Goal: Task Accomplishment & Management: Manage account settings

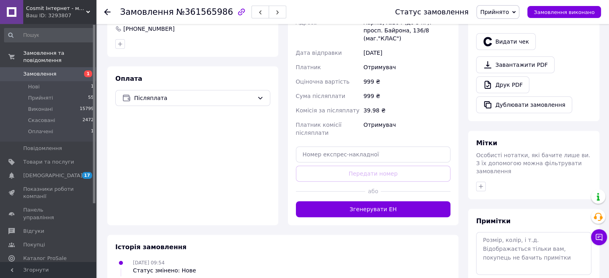
scroll to position [279, 0]
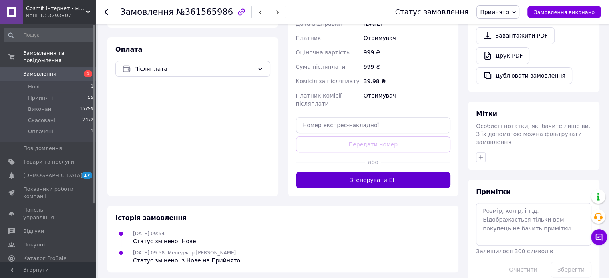
click at [389, 172] on button "Згенерувати ЕН" at bounding box center [373, 180] width 155 height 16
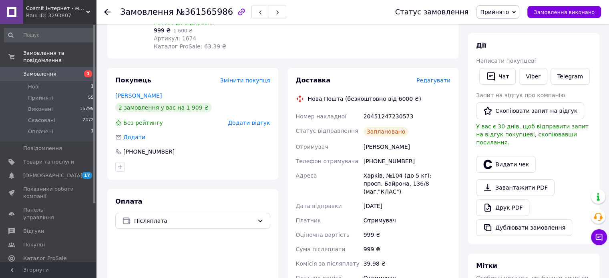
scroll to position [119, 0]
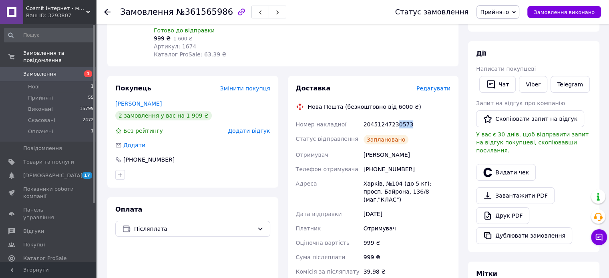
drag, startPoint x: 411, startPoint y: 106, endPoint x: 392, endPoint y: 112, distance: 19.9
click at [392, 117] on div "20451247230573" at bounding box center [407, 124] width 90 height 14
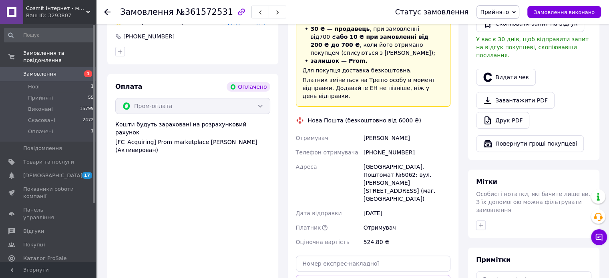
scroll to position [335, 0]
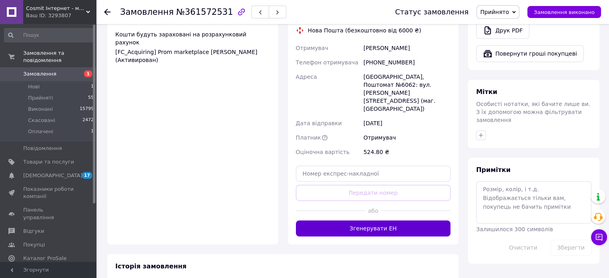
click at [374, 220] on button "Згенерувати ЕН" at bounding box center [373, 228] width 155 height 16
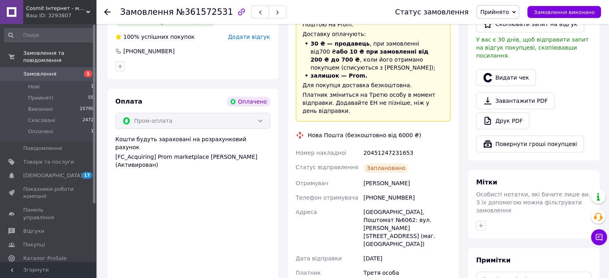
scroll to position [214, 0]
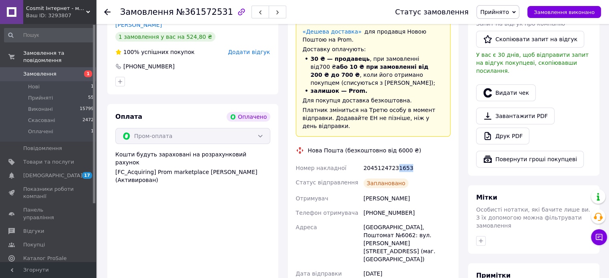
drag, startPoint x: 407, startPoint y: 154, endPoint x: 393, endPoint y: 156, distance: 14.3
click at [393, 161] on div "20451247231653" at bounding box center [407, 168] width 90 height 14
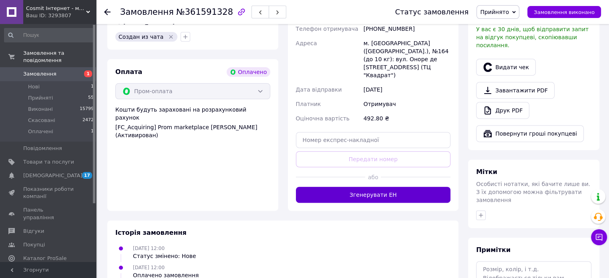
scroll to position [280, 0]
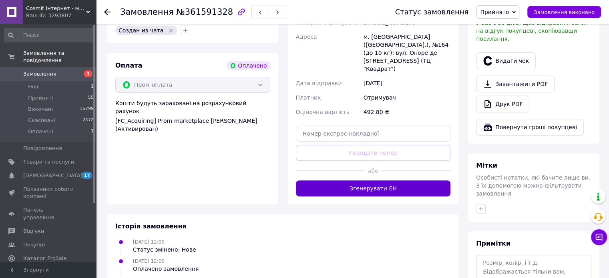
click at [371, 180] on button "Згенерувати ЕН" at bounding box center [373, 188] width 155 height 16
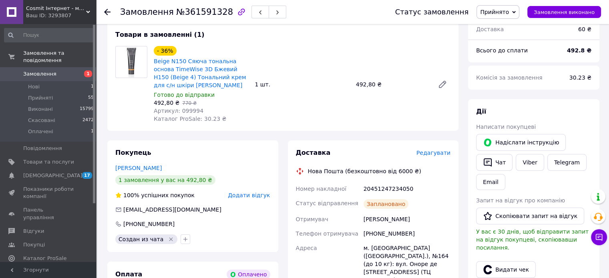
scroll to position [120, 0]
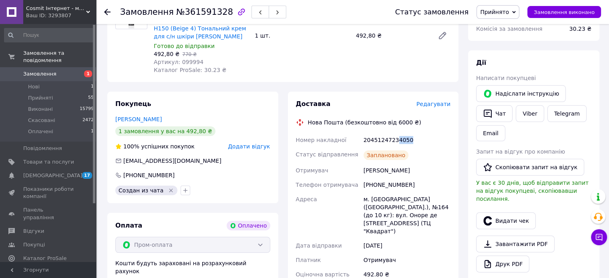
drag, startPoint x: 411, startPoint y: 141, endPoint x: 392, endPoint y: 146, distance: 19.4
click at [392, 146] on div "20451247234050" at bounding box center [407, 140] width 90 height 14
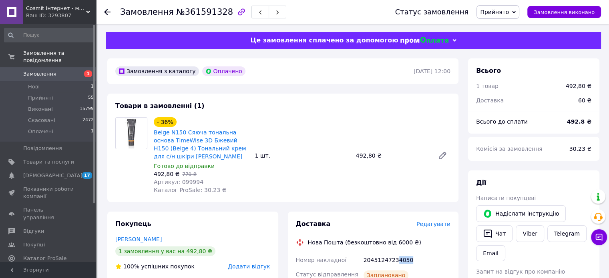
scroll to position [80, 0]
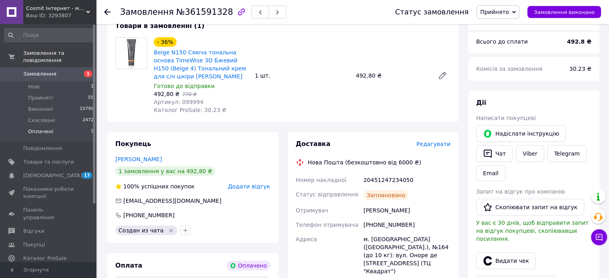
click at [40, 128] on span "Оплачені" at bounding box center [40, 131] width 25 height 7
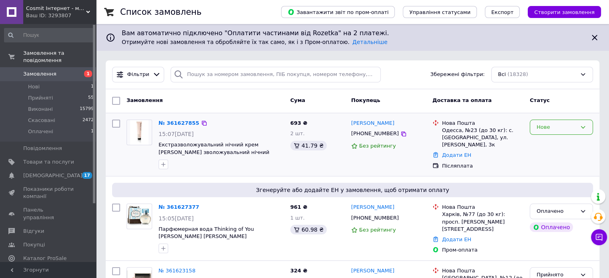
click at [560, 126] on div "Нове" at bounding box center [556, 127] width 40 height 8
click at [555, 142] on li "Прийнято" at bounding box center [561, 143] width 62 height 15
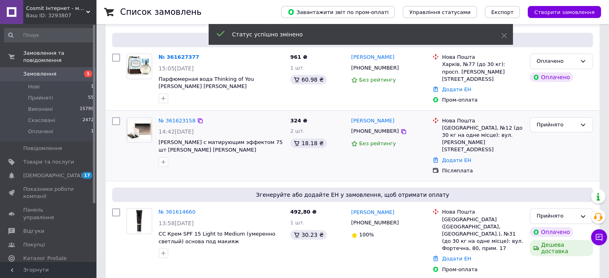
scroll to position [160, 0]
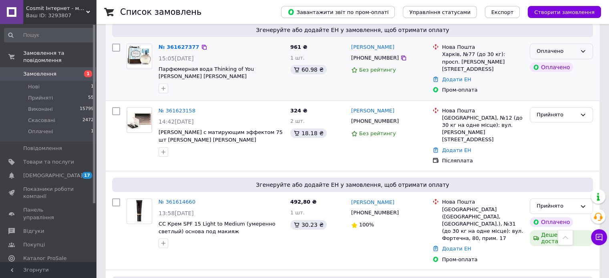
click at [573, 54] on div "Оплачено" at bounding box center [556, 51] width 40 height 8
click at [568, 68] on li "Прийнято" at bounding box center [561, 68] width 62 height 15
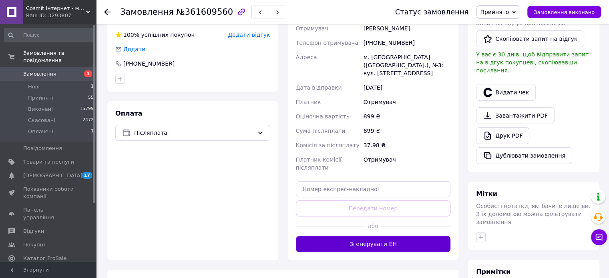
scroll to position [211, 0]
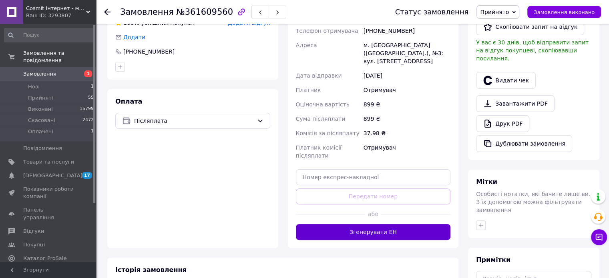
click at [371, 227] on button "Згенерувати ЕН" at bounding box center [373, 232] width 155 height 16
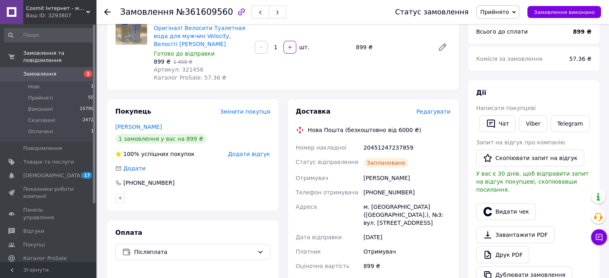
scroll to position [80, 0]
drag, startPoint x: 409, startPoint y: 150, endPoint x: 393, endPoint y: 152, distance: 15.7
click at [393, 152] on div "20451247237859" at bounding box center [407, 147] width 90 height 14
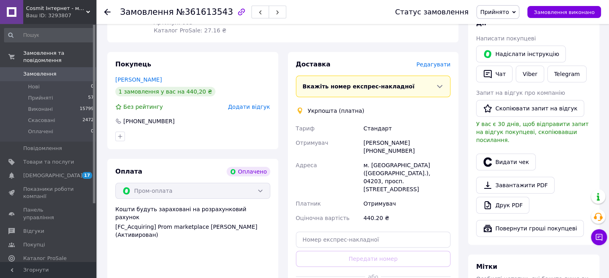
scroll to position [160, 0]
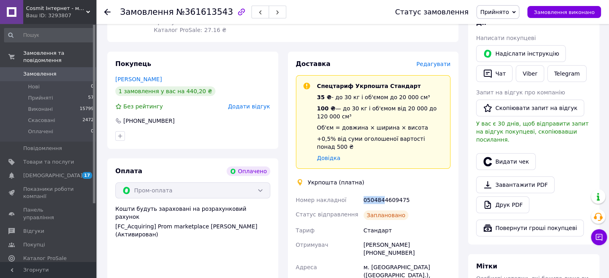
drag, startPoint x: 361, startPoint y: 186, endPoint x: 382, endPoint y: 188, distance: 21.3
click at [382, 193] on div "Номер накладної 0504844609475 Статус відправлення Заплановано Тариф Стандарт От…" at bounding box center [373, 267] width 158 height 149
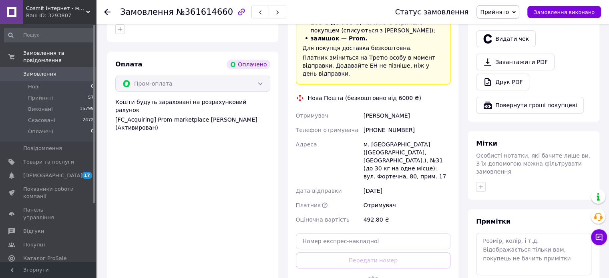
scroll to position [360, 0]
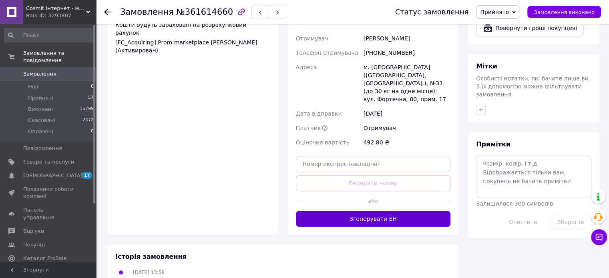
click at [391, 211] on button "Згенерувати ЕН" at bounding box center [373, 219] width 155 height 16
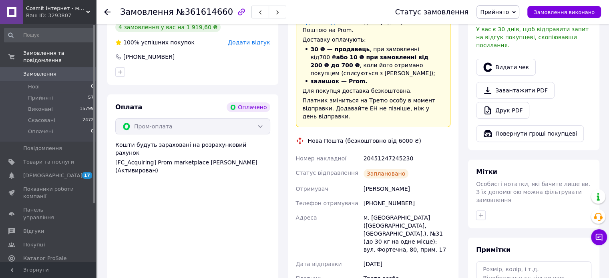
scroll to position [240, 0]
drag, startPoint x: 408, startPoint y: 128, endPoint x: 395, endPoint y: 130, distance: 13.7
click at [395, 151] on div "20451247245230" at bounding box center [407, 158] width 90 height 14
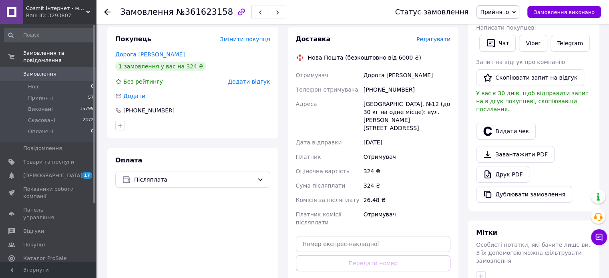
scroll to position [200, 0]
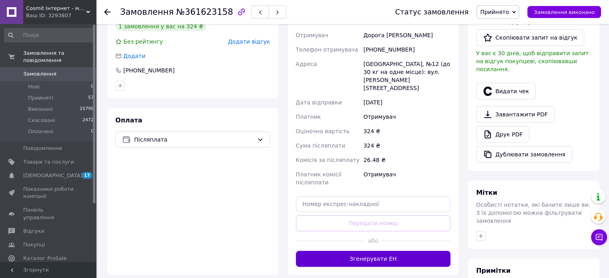
click at [379, 251] on button "Згенерувати ЕН" at bounding box center [373, 259] width 155 height 16
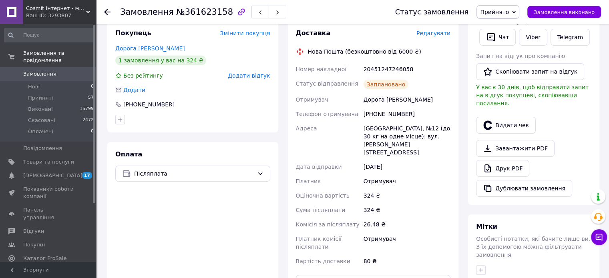
scroll to position [40, 0]
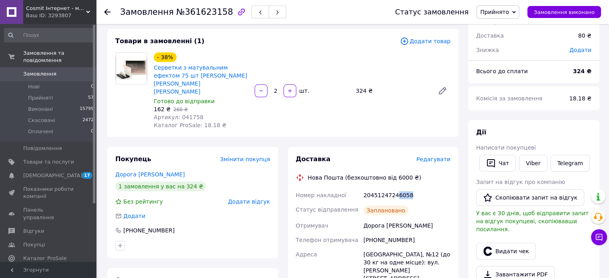
drag, startPoint x: 408, startPoint y: 180, endPoint x: 397, endPoint y: 183, distance: 11.3
click at [393, 188] on div "20451247246058" at bounding box center [407, 195] width 90 height 14
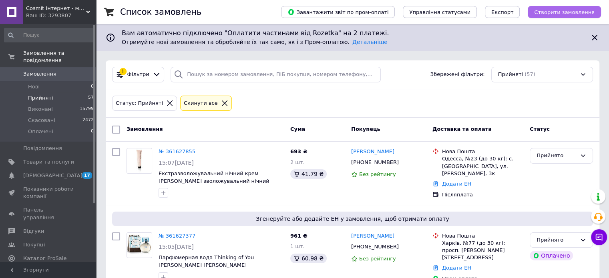
click at [566, 13] on span "Створити замовлення" at bounding box center [564, 12] width 60 height 6
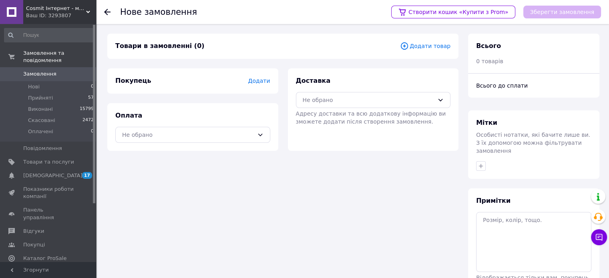
click at [266, 80] on span "Додати" at bounding box center [259, 81] width 22 height 6
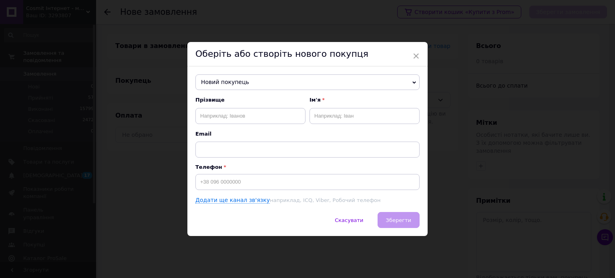
click at [289, 84] on span "Новий покупець" at bounding box center [307, 82] width 224 height 16
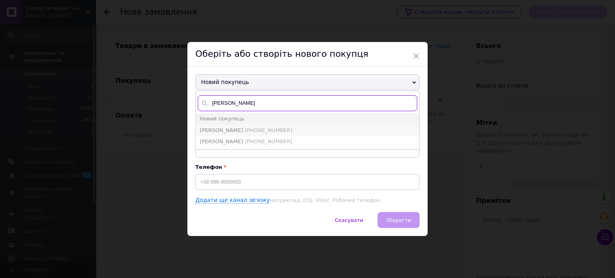
type input "климів"
click at [254, 133] on span "+380976080959" at bounding box center [268, 130] width 48 height 6
type input "Наталія Климів"
type input "+380976080959"
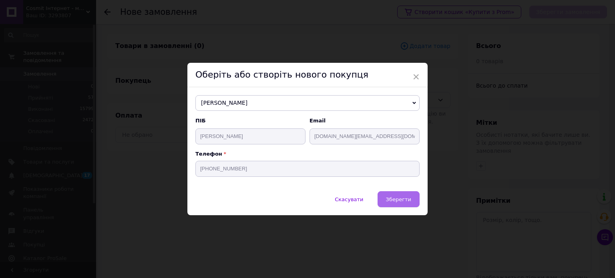
click at [399, 200] on span "Зберегти" at bounding box center [398, 199] width 25 height 6
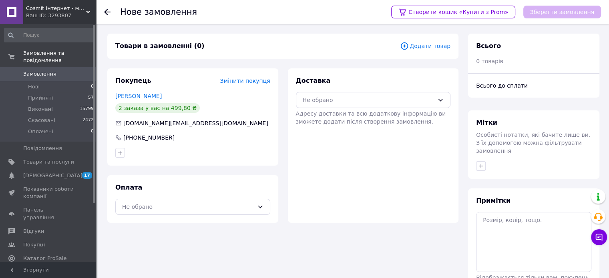
click at [421, 51] on div "Товари в замовленні (0) Додати товар" at bounding box center [282, 46] width 351 height 25
click at [426, 44] on span "Додати товар" at bounding box center [425, 46] width 50 height 9
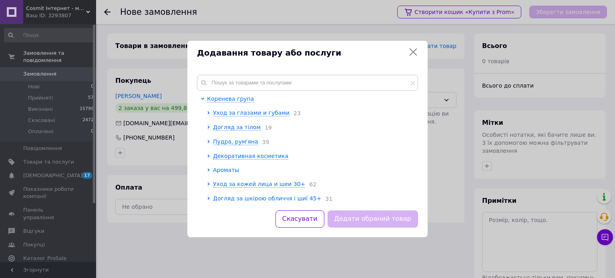
click at [229, 172] on span "Ароматы" at bounding box center [226, 170] width 26 height 6
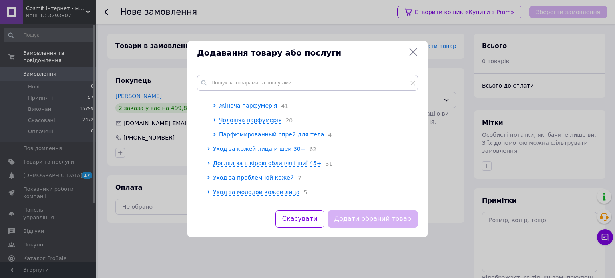
scroll to position [80, 0]
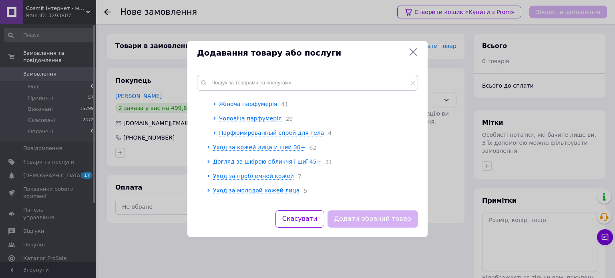
click at [242, 106] on span "Жіноча парфумерія" at bounding box center [248, 104] width 58 height 6
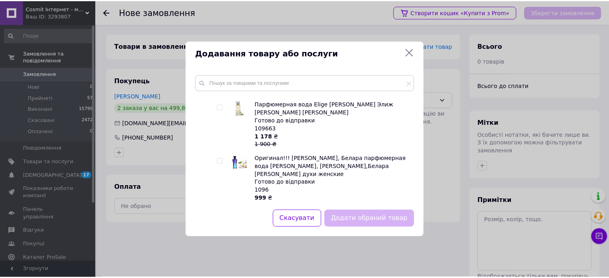
scroll to position [160, 0]
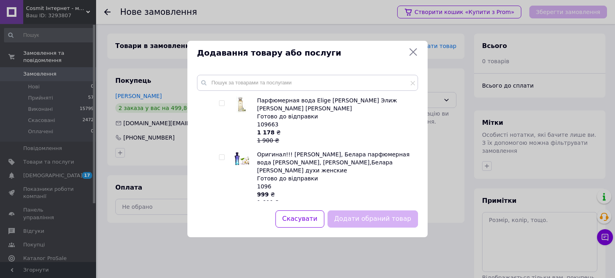
click at [220, 155] on input "checkbox" at bounding box center [221, 157] width 5 height 5
checkbox input "true"
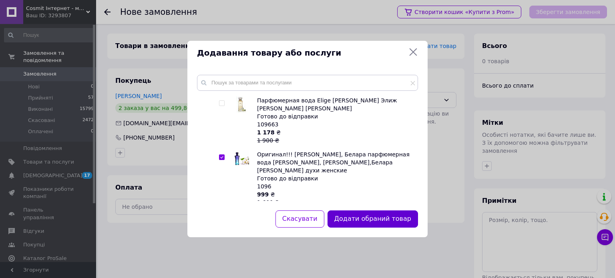
click at [370, 215] on button "Додати обраний товар" at bounding box center [372, 218] width 90 height 17
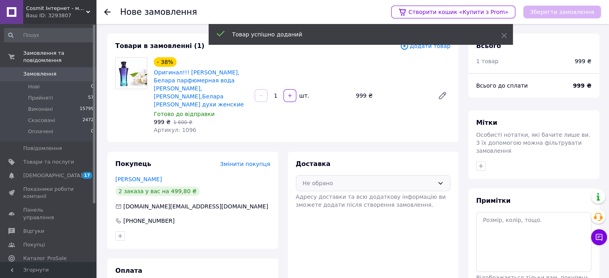
click at [369, 179] on div "Не обрано" at bounding box center [369, 183] width 132 height 9
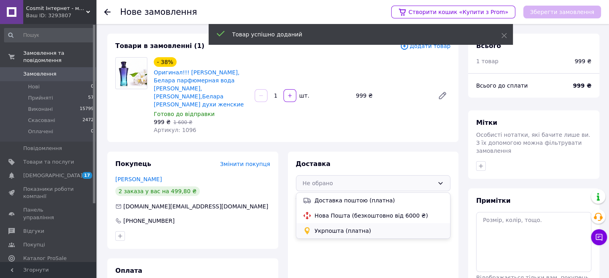
click at [351, 227] on span "Укрпошта (платна)" at bounding box center [379, 231] width 129 height 8
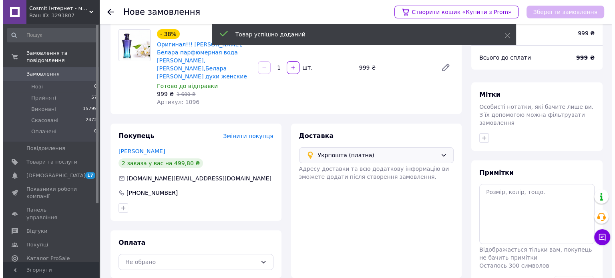
scroll to position [51, 0]
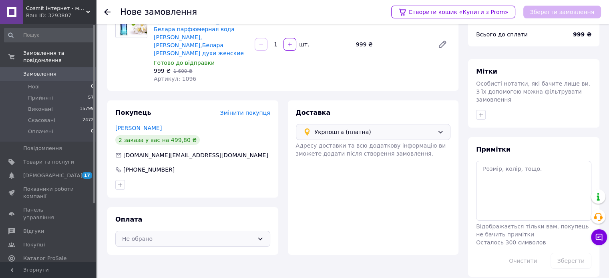
click at [152, 234] on div "Не обрано" at bounding box center [188, 238] width 132 height 9
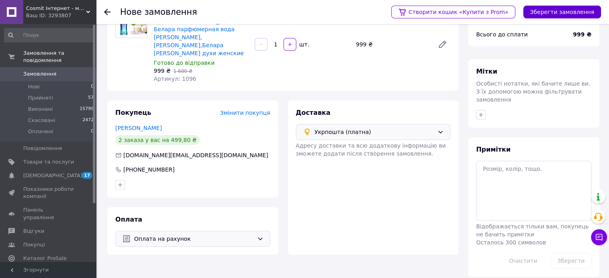
click at [549, 14] on button "Зберегти замовлення" at bounding box center [562, 12] width 78 height 13
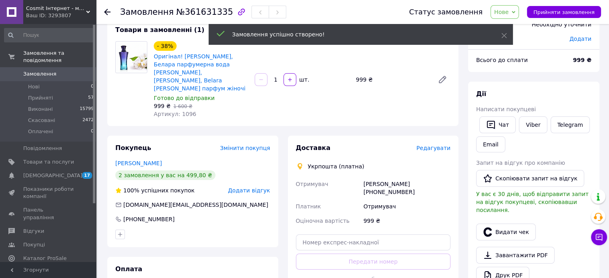
click at [519, 14] on span "Нове" at bounding box center [504, 12] width 28 height 14
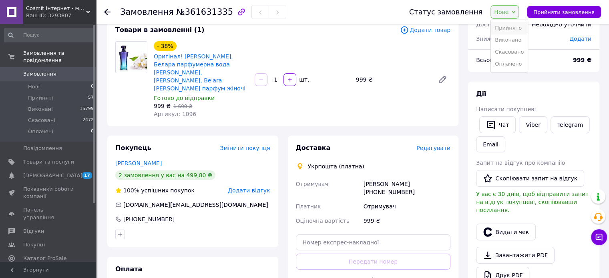
click at [520, 28] on li "Прийнято" at bounding box center [509, 28] width 37 height 12
click at [437, 145] on span "Редагувати" at bounding box center [433, 148] width 34 height 6
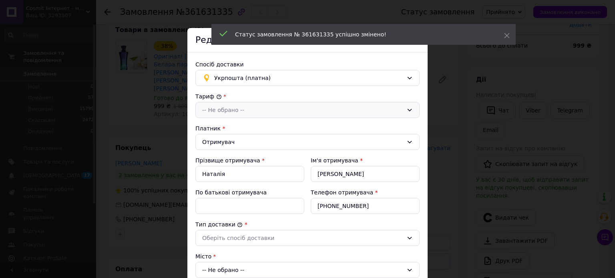
click at [245, 109] on div "-- Не обрано --" at bounding box center [302, 110] width 201 height 9
click at [230, 127] on li "Стандарт" at bounding box center [307, 127] width 223 height 15
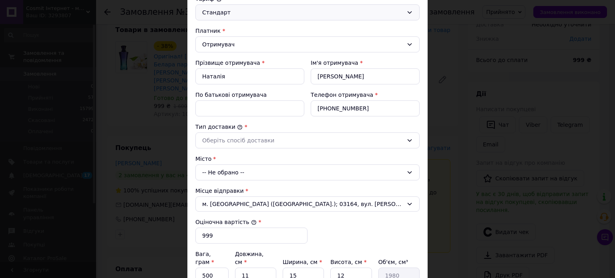
scroll to position [120, 0]
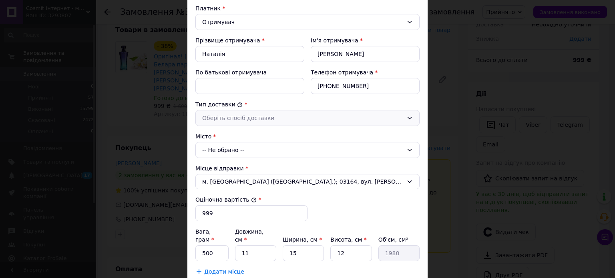
click at [241, 119] on div "Оберіть спосіб доставки" at bounding box center [302, 118] width 201 height 9
click at [235, 136] on li "Склад - склад" at bounding box center [307, 135] width 223 height 15
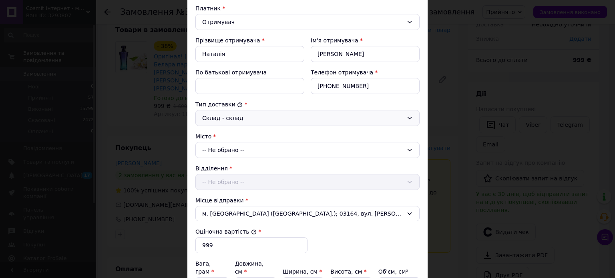
click at [234, 148] on div "-- Не обрано --" at bounding box center [307, 150] width 224 height 16
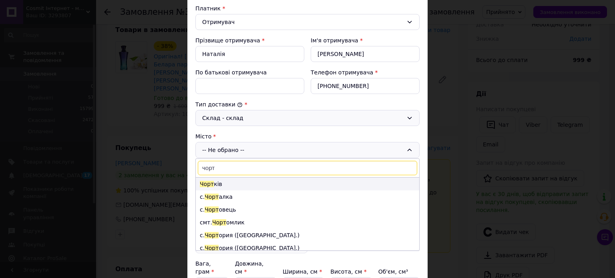
type input "чорт"
click at [228, 182] on li "Чорт ків" at bounding box center [307, 184] width 223 height 13
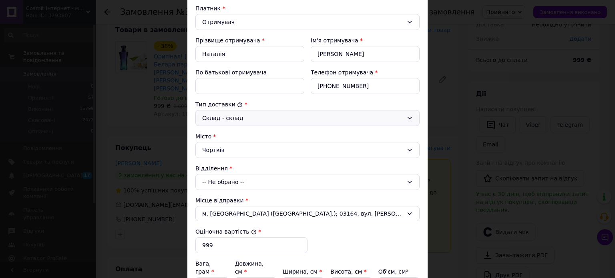
click at [240, 177] on div "-- Не обрано --" at bounding box center [307, 182] width 224 height 16
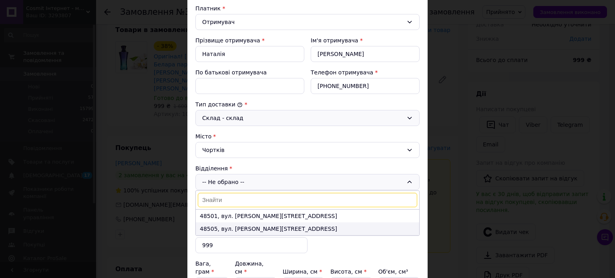
click at [250, 229] on li "48505, вул. Січинського, 3" at bounding box center [307, 228] width 223 height 13
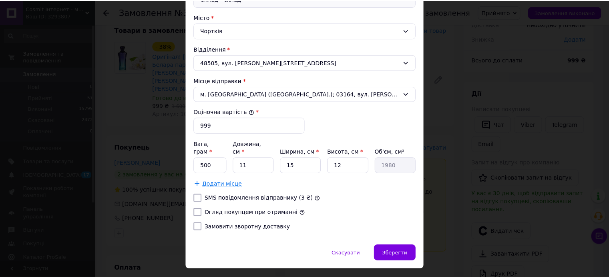
scroll to position [240, 0]
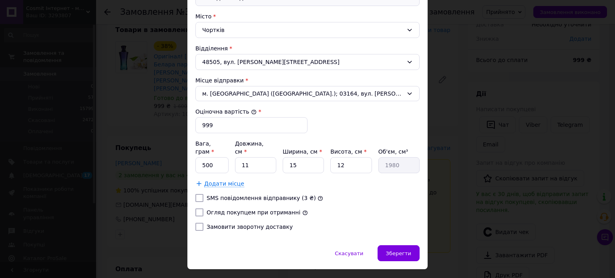
click at [246, 209] on label "Огляд покупцем при отриманні" at bounding box center [253, 212] width 94 height 6
click at [203, 208] on input "Огляд покупцем при отриманні" at bounding box center [199, 212] width 8 height 8
checkbox input "true"
click at [390, 250] on span "Зберегти" at bounding box center [398, 253] width 25 height 6
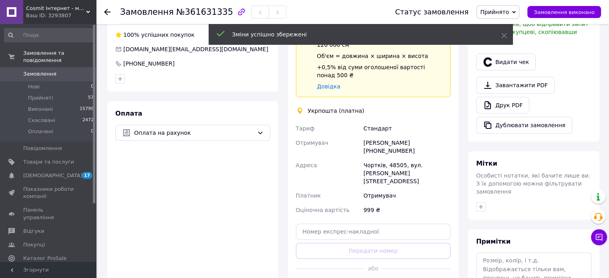
scroll to position [211, 0]
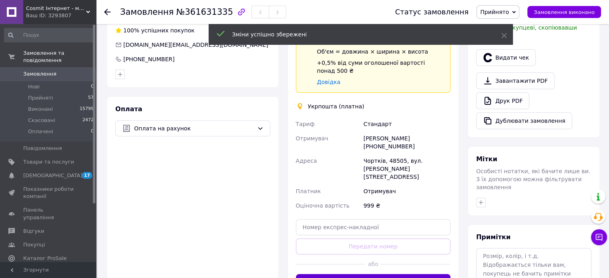
click at [380, 274] on button "Створити ярлик" at bounding box center [373, 282] width 155 height 16
click at [365, 274] on button "Створити ярлик" at bounding box center [373, 282] width 155 height 16
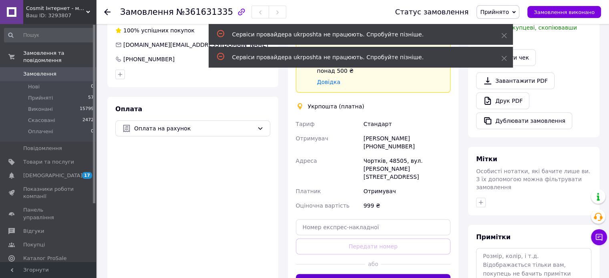
click at [367, 274] on button "Створити ярлик" at bounding box center [373, 282] width 155 height 16
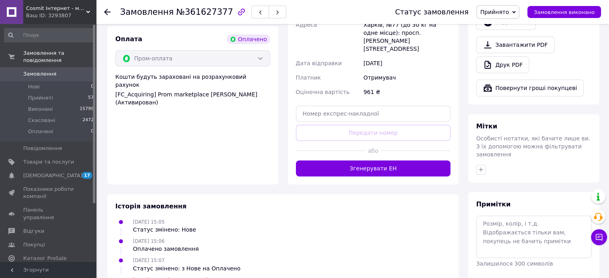
scroll to position [311, 0]
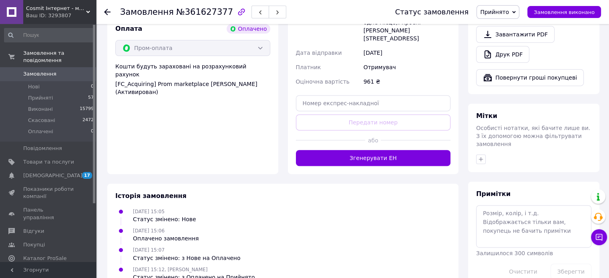
click at [387, 150] on button "Згенерувати ЕН" at bounding box center [373, 158] width 155 height 16
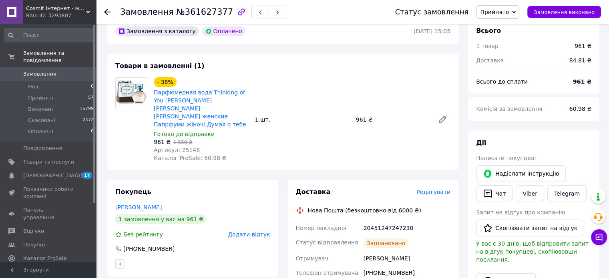
scroll to position [30, 0]
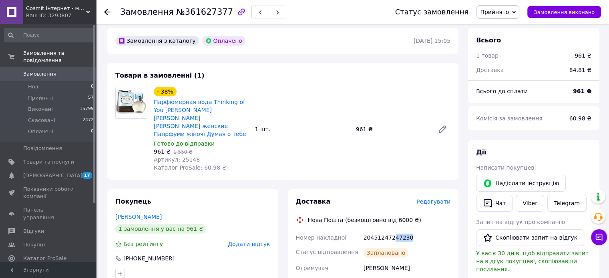
drag, startPoint x: 402, startPoint y: 233, endPoint x: 391, endPoint y: 233, distance: 10.8
click at [391, 233] on div "20451247247230" at bounding box center [407, 237] width 90 height 14
click at [423, 230] on div "20451247247230" at bounding box center [407, 237] width 90 height 14
drag, startPoint x: 416, startPoint y: 232, endPoint x: 393, endPoint y: 231, distance: 23.2
click at [393, 231] on div "20451247247230" at bounding box center [407, 237] width 90 height 14
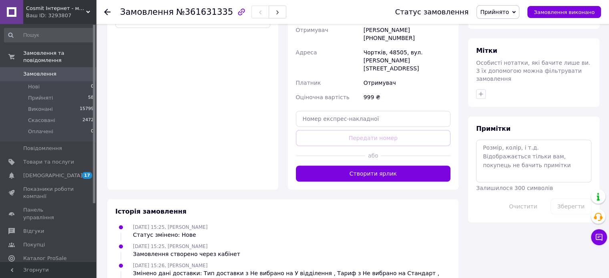
scroll to position [328, 0]
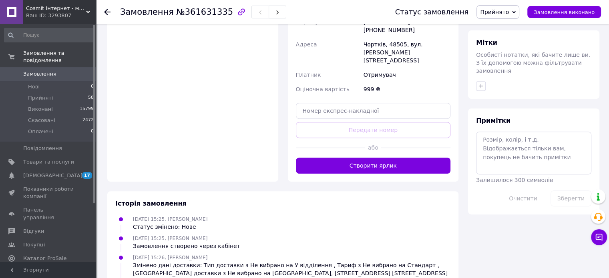
click at [381, 158] on button "Створити ярлик" at bounding box center [373, 166] width 155 height 16
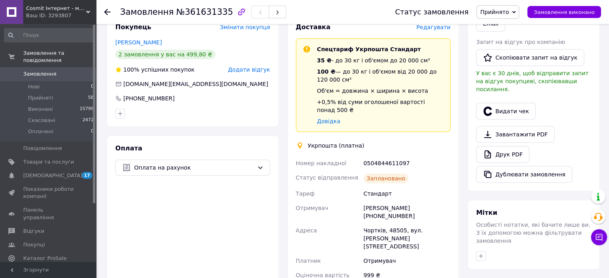
scroll to position [168, 0]
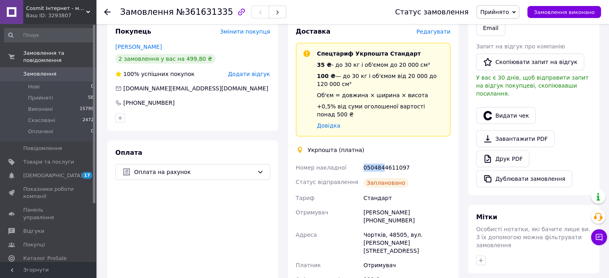
drag, startPoint x: 360, startPoint y: 143, endPoint x: 381, endPoint y: 148, distance: 21.8
click at [381, 160] on div "Номер накладної 0504844611097 Статус відправлення Заплановано Тариф Стандарт От…" at bounding box center [373, 230] width 158 height 141
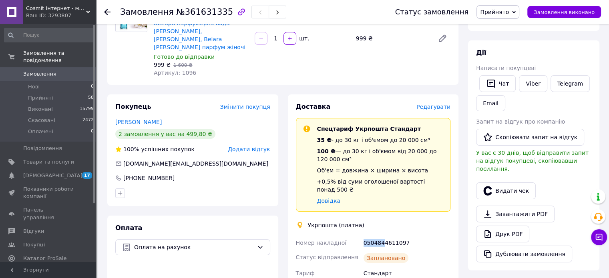
scroll to position [0, 0]
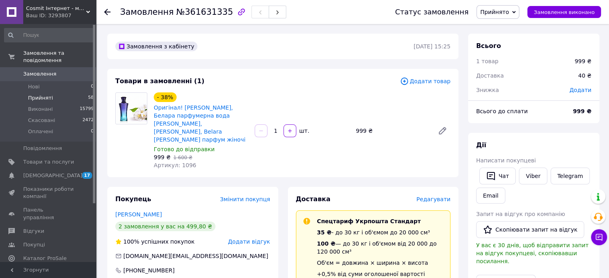
click at [41, 94] on span "Прийняті" at bounding box center [40, 97] width 25 height 7
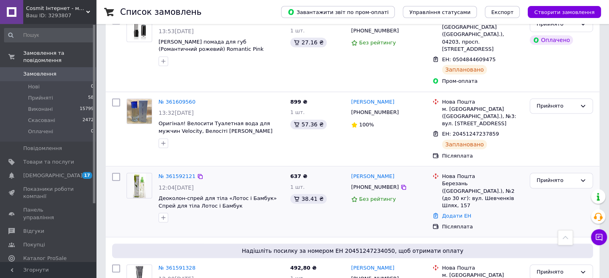
scroll to position [600, 0]
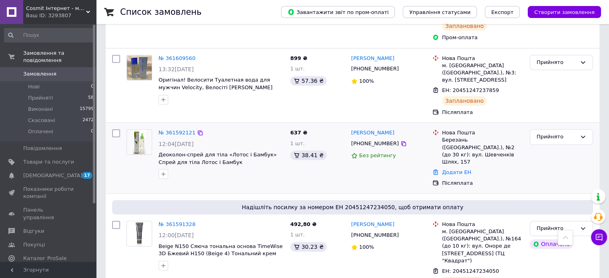
click at [116, 129] on input "checkbox" at bounding box center [116, 133] width 8 height 8
checkbox input "true"
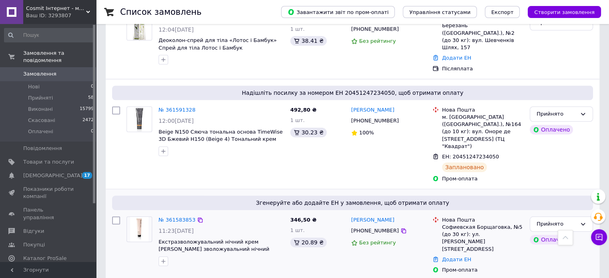
scroll to position [720, 0]
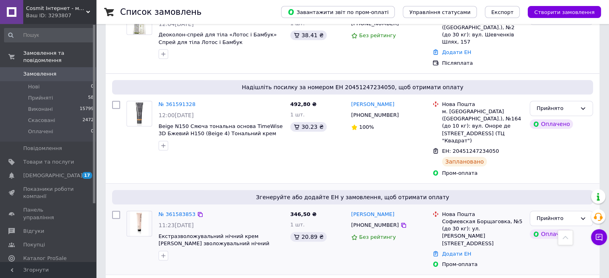
click at [114, 211] on input "checkbox" at bounding box center [116, 215] width 8 height 8
checkbox input "true"
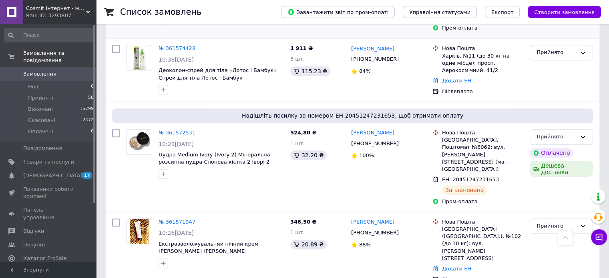
scroll to position [960, 0]
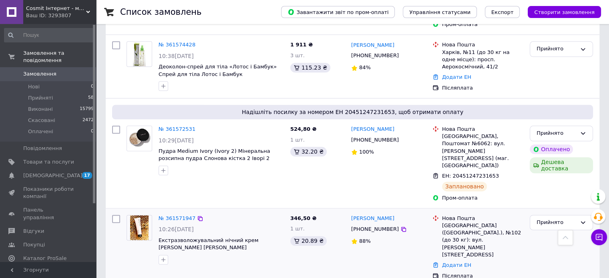
click at [112, 215] on input "checkbox" at bounding box center [116, 219] width 8 height 8
checkbox input "true"
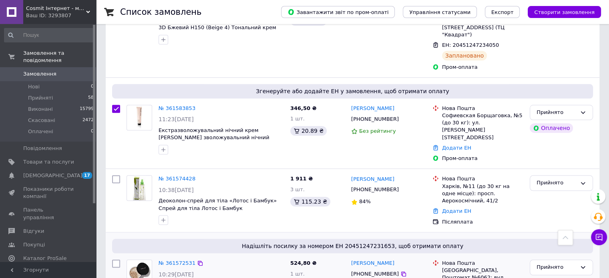
scroll to position [840, 0]
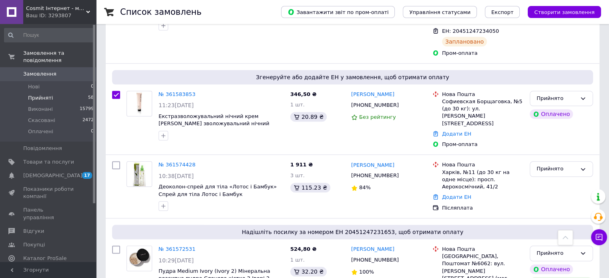
click at [43, 94] on span "Прийняті" at bounding box center [40, 97] width 25 height 7
checkbox input "false"
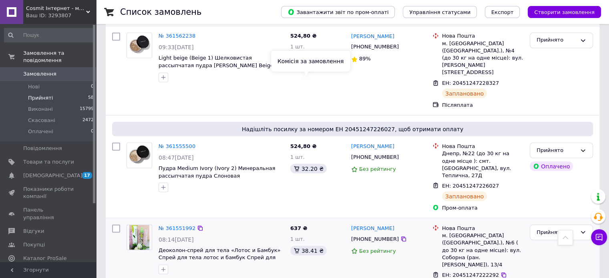
scroll to position [1474, 0]
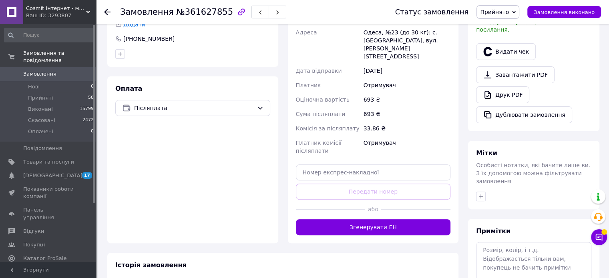
scroll to position [240, 0]
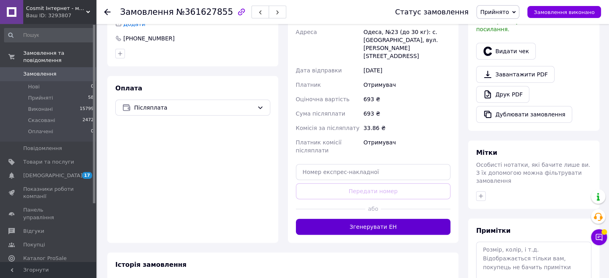
click at [365, 219] on button "Згенерувати ЕН" at bounding box center [373, 227] width 155 height 16
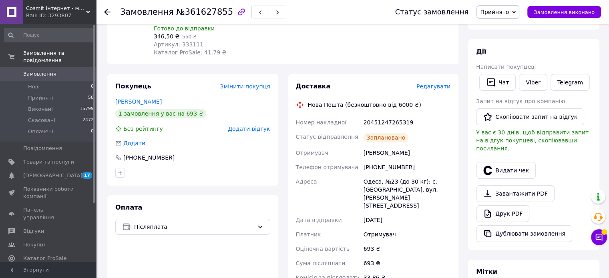
scroll to position [120, 0]
drag, startPoint x: 408, startPoint y: 108, endPoint x: 394, endPoint y: 108, distance: 14.0
click at [394, 116] on div "20451247265319" at bounding box center [407, 123] width 90 height 14
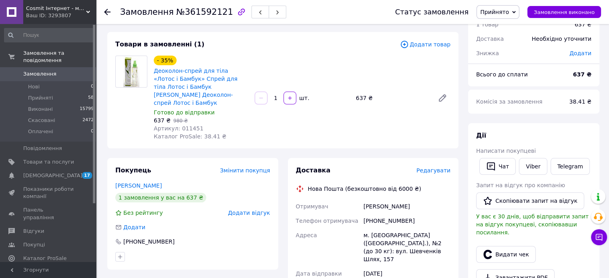
scroll to position [200, 0]
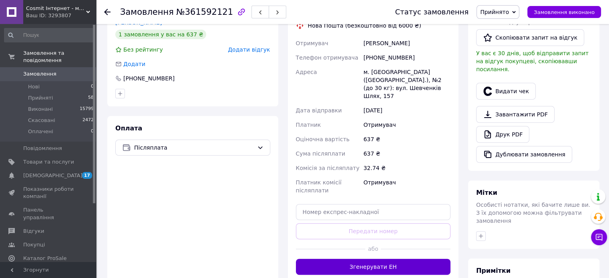
click at [384, 259] on button "Згенерувати ЕН" at bounding box center [373, 267] width 155 height 16
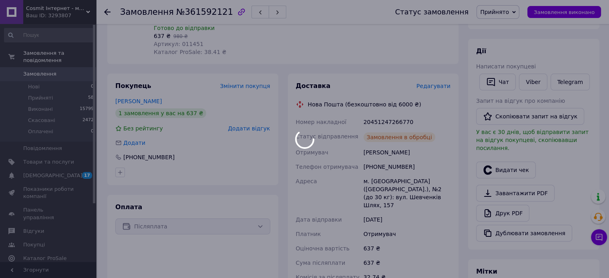
scroll to position [120, 0]
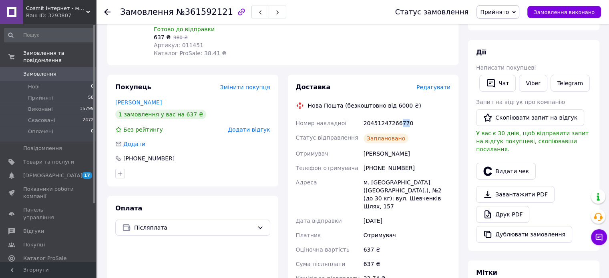
drag, startPoint x: 403, startPoint y: 113, endPoint x: 398, endPoint y: 114, distance: 5.7
click at [398, 116] on div "20451247266770" at bounding box center [407, 123] width 90 height 14
drag, startPoint x: 407, startPoint y: 115, endPoint x: 393, endPoint y: 119, distance: 14.8
click at [393, 119] on div "20451247266770" at bounding box center [407, 123] width 90 height 14
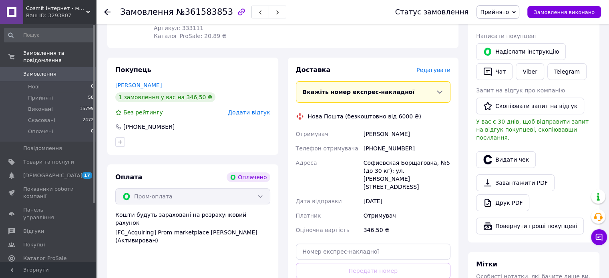
scroll to position [210, 0]
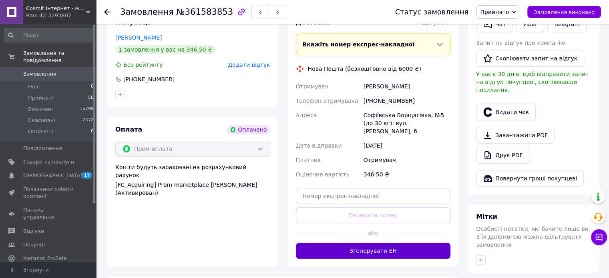
click at [338, 243] on button "Згенерувати ЕН" at bounding box center [373, 251] width 155 height 16
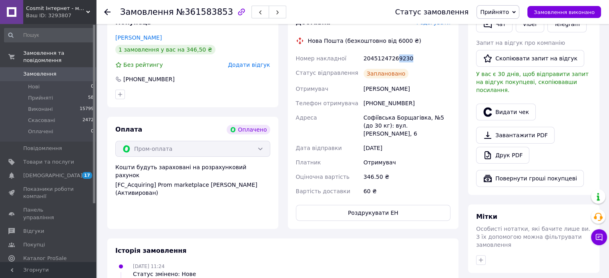
drag, startPoint x: 405, startPoint y: 44, endPoint x: 393, endPoint y: 47, distance: 12.5
click at [393, 51] on div "20451247269230" at bounding box center [407, 58] width 90 height 14
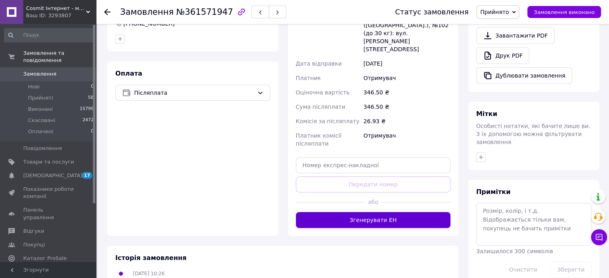
click at [401, 212] on button "Згенерувати ЕН" at bounding box center [373, 220] width 155 height 16
